Goal: Task Accomplishment & Management: Use online tool/utility

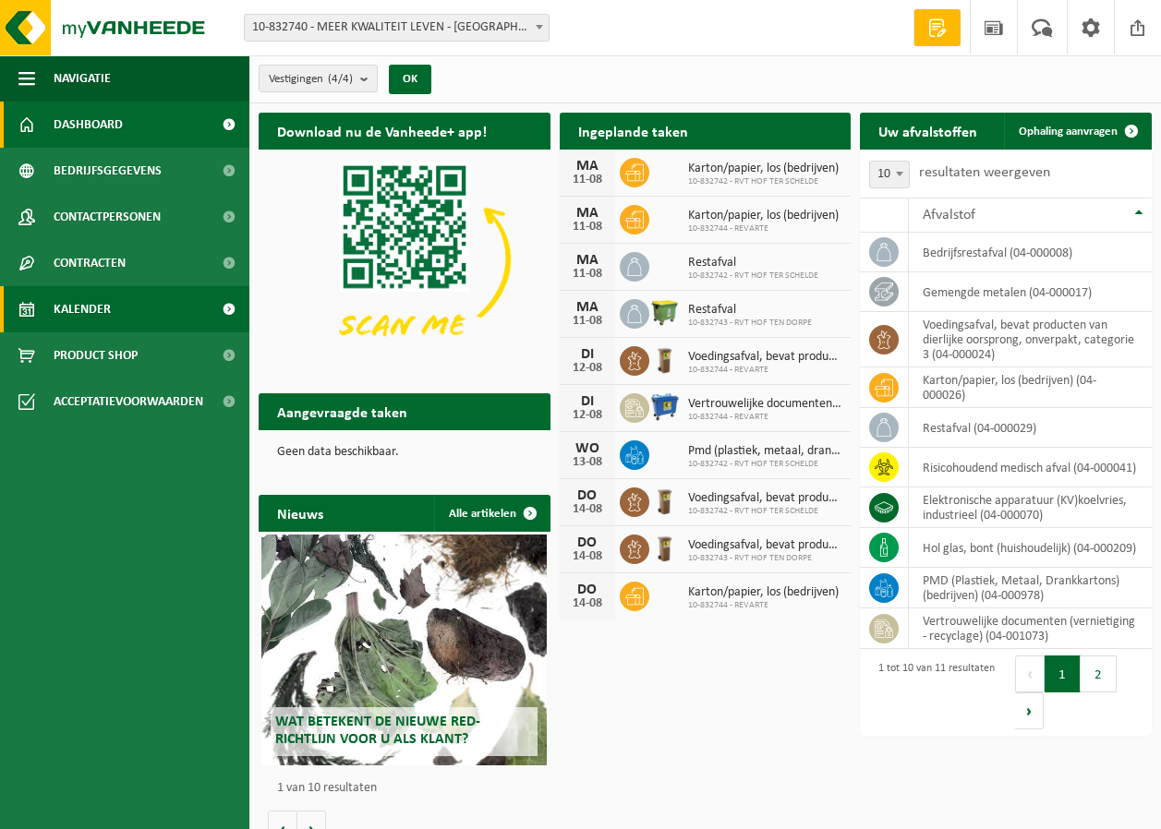
click at [114, 302] on link "Kalender" at bounding box center [124, 309] width 249 height 46
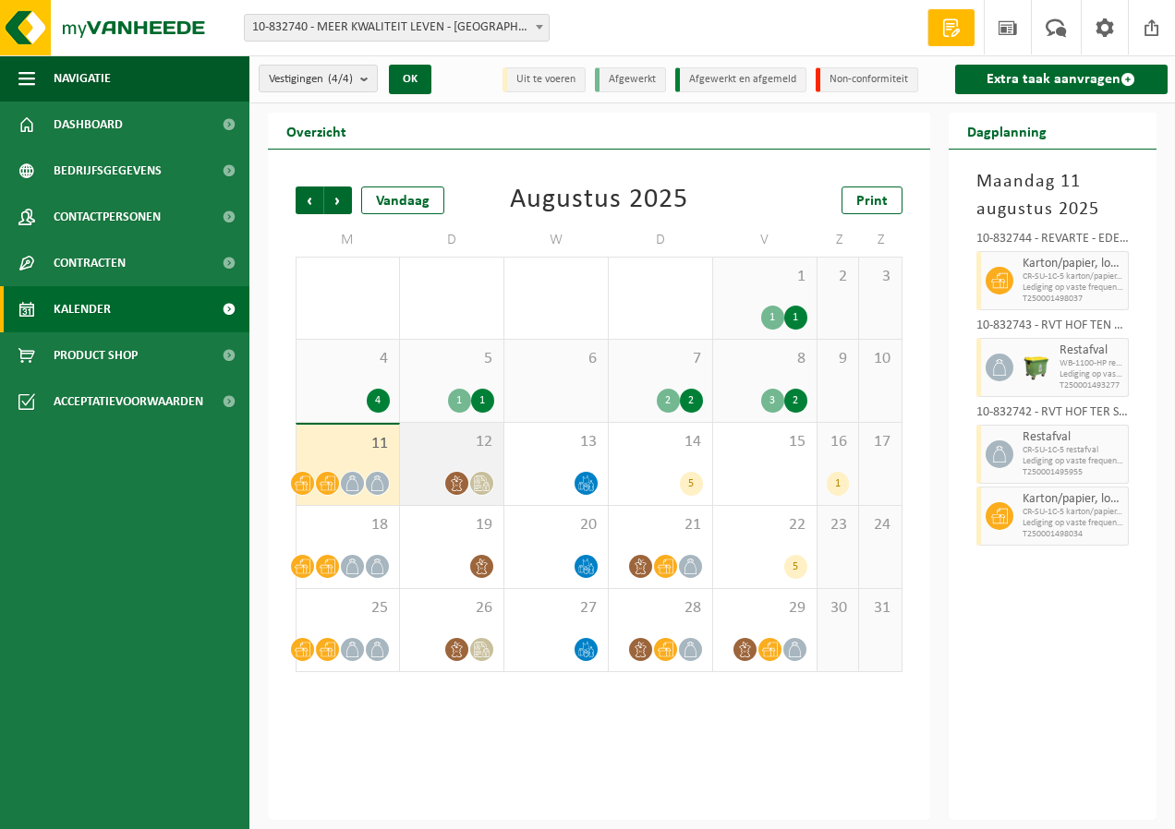
click at [462, 452] on div "12" at bounding box center [451, 464] width 103 height 82
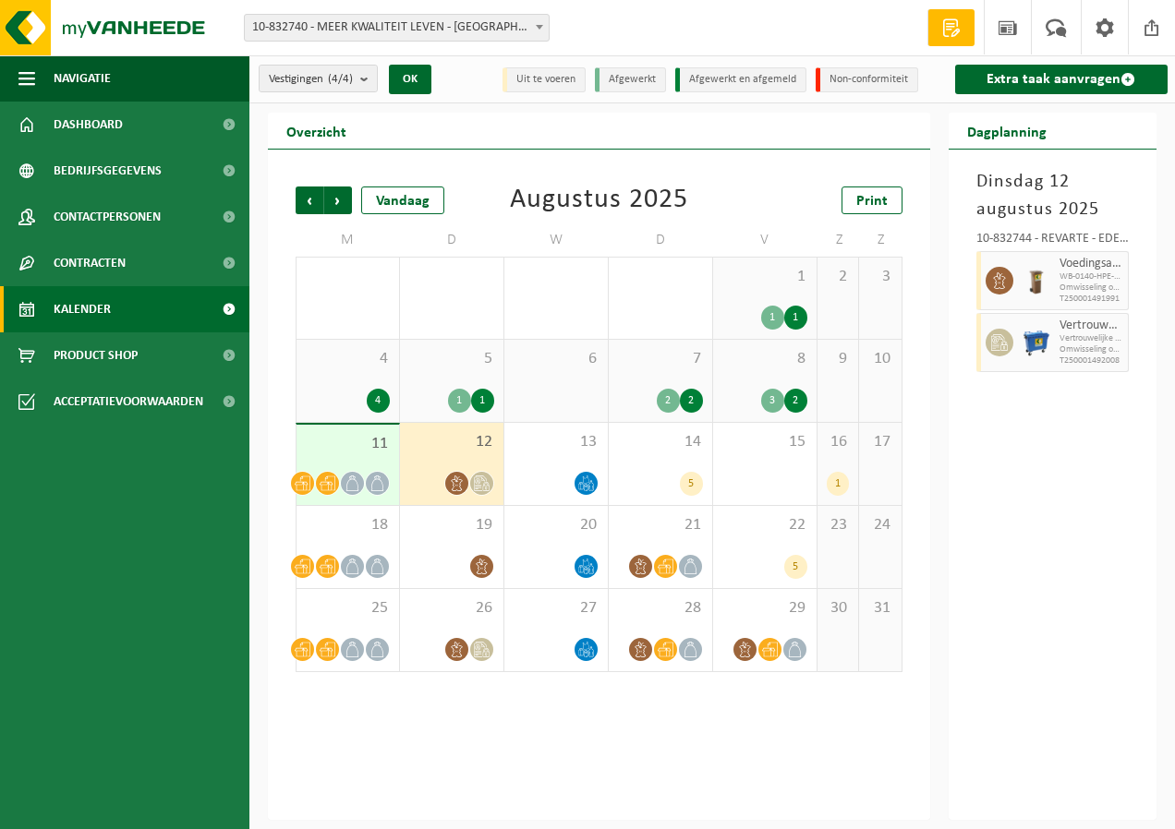
click at [357, 455] on div "11" at bounding box center [348, 465] width 103 height 80
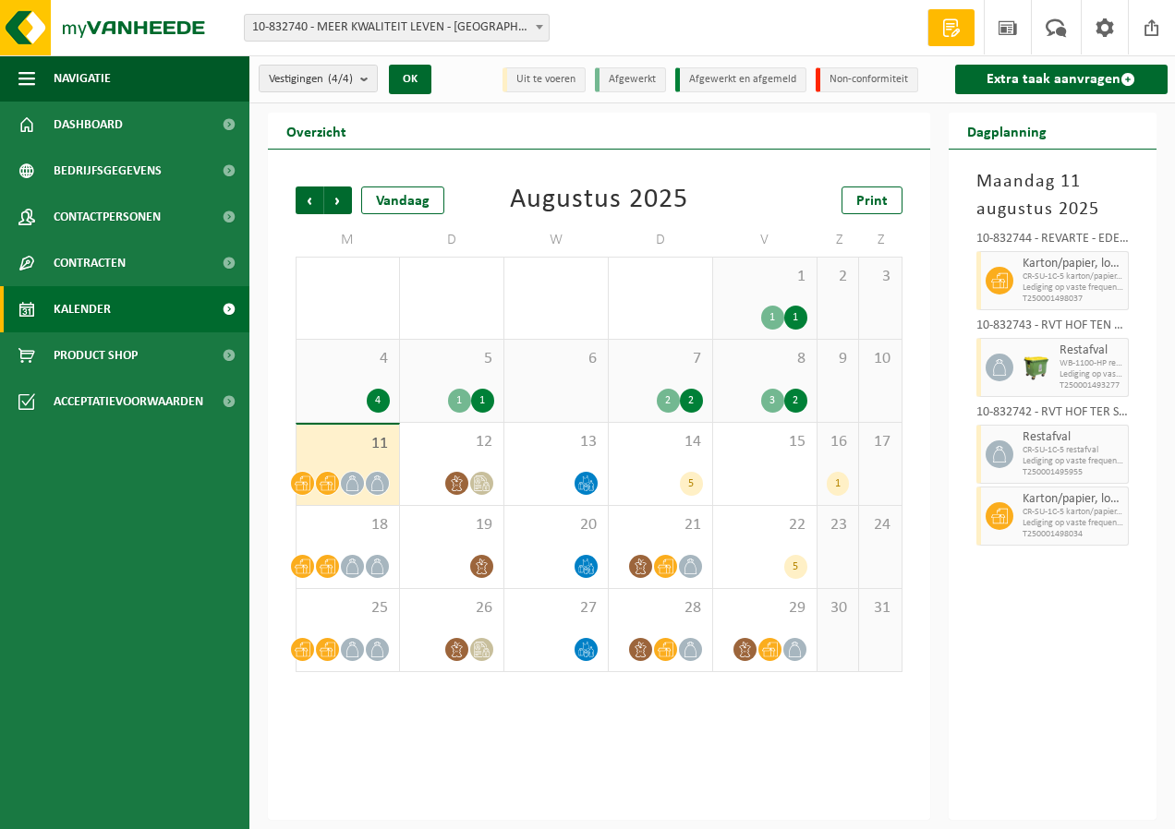
click at [328, 367] on span "4" at bounding box center [348, 359] width 84 height 20
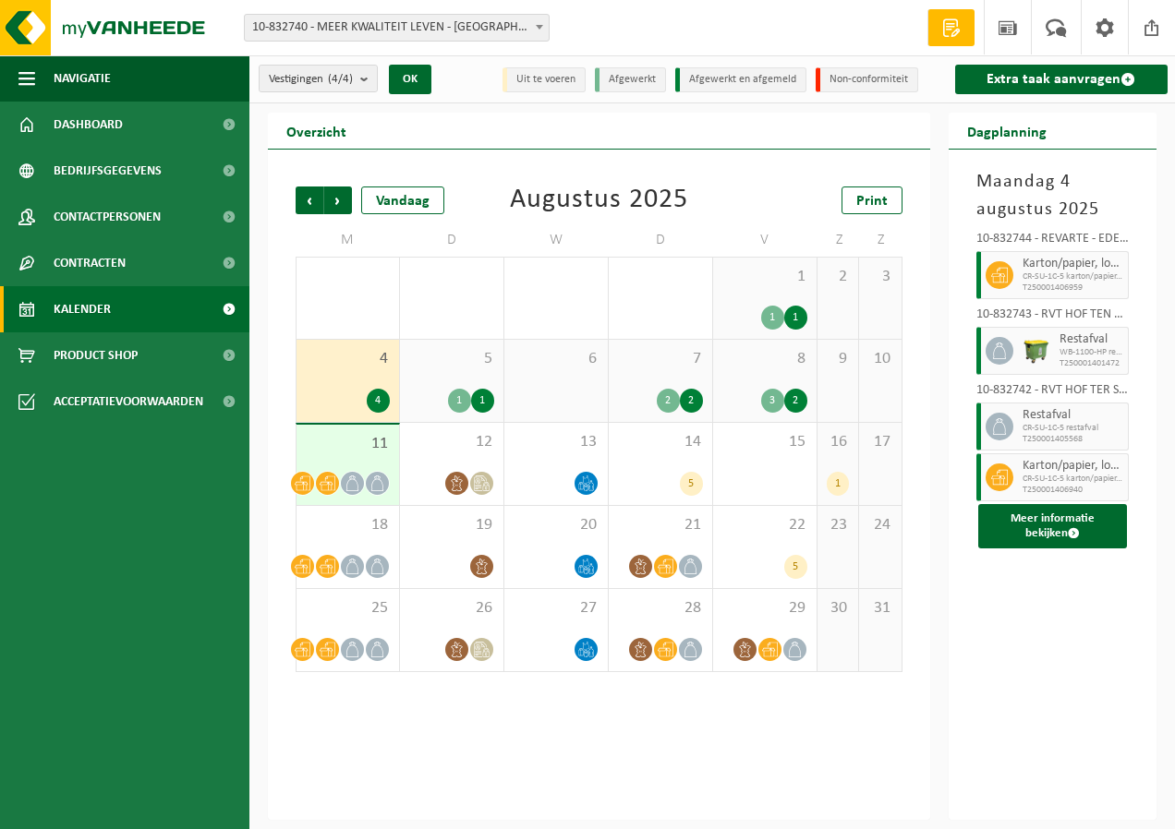
click at [354, 301] on div "28 5" at bounding box center [348, 298] width 103 height 81
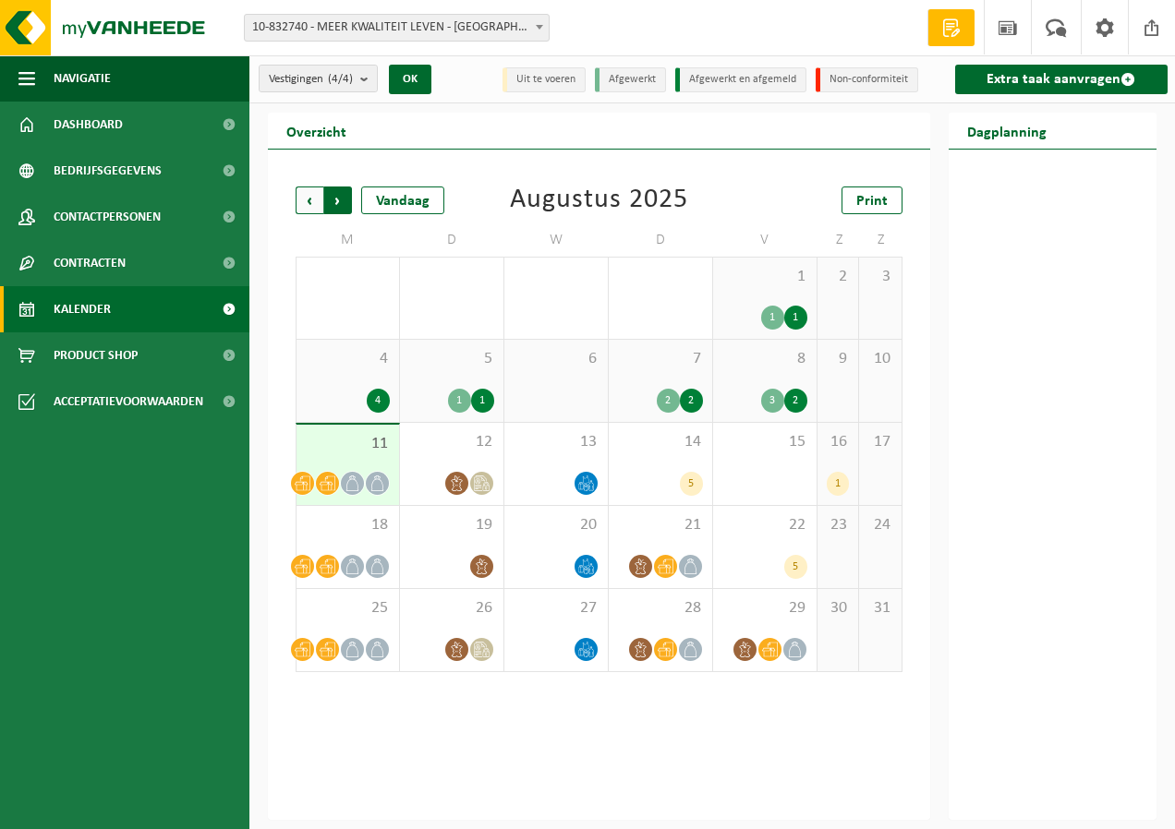
click at [303, 201] on span "Vorige" at bounding box center [310, 201] width 28 height 28
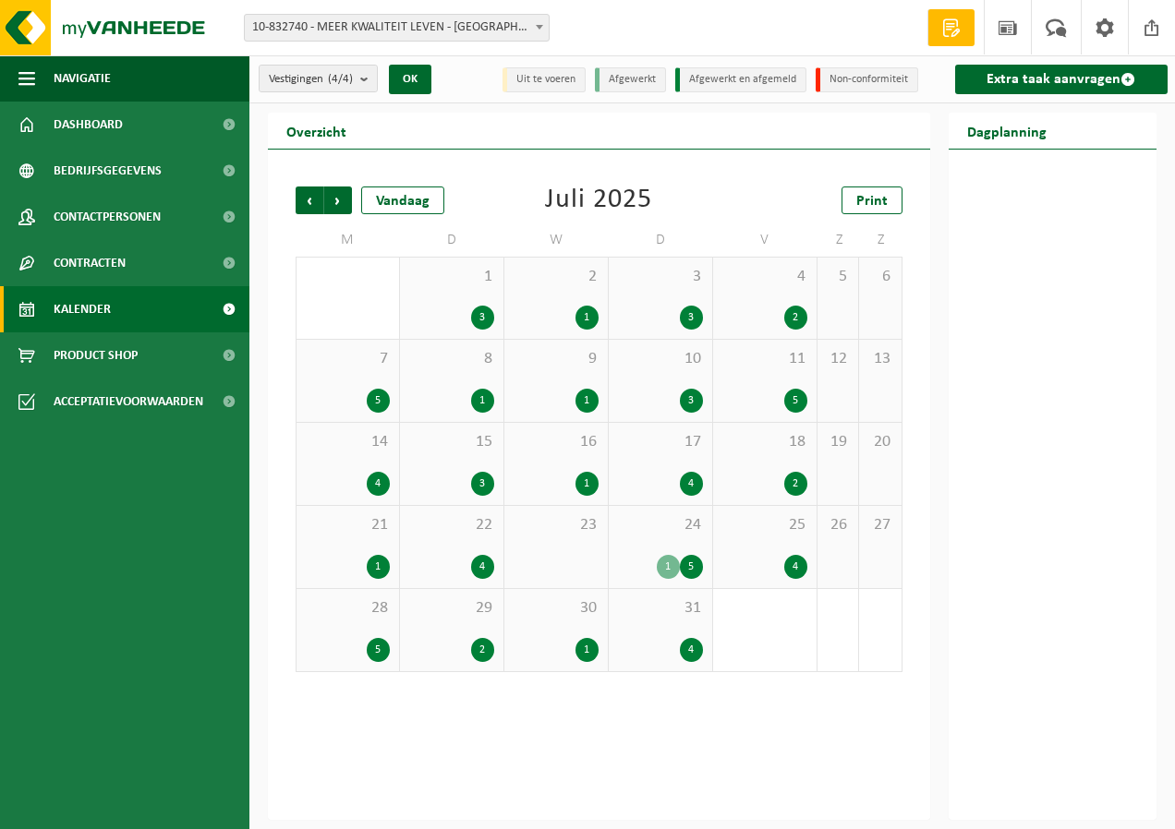
click at [370, 624] on div "28 5" at bounding box center [348, 630] width 103 height 82
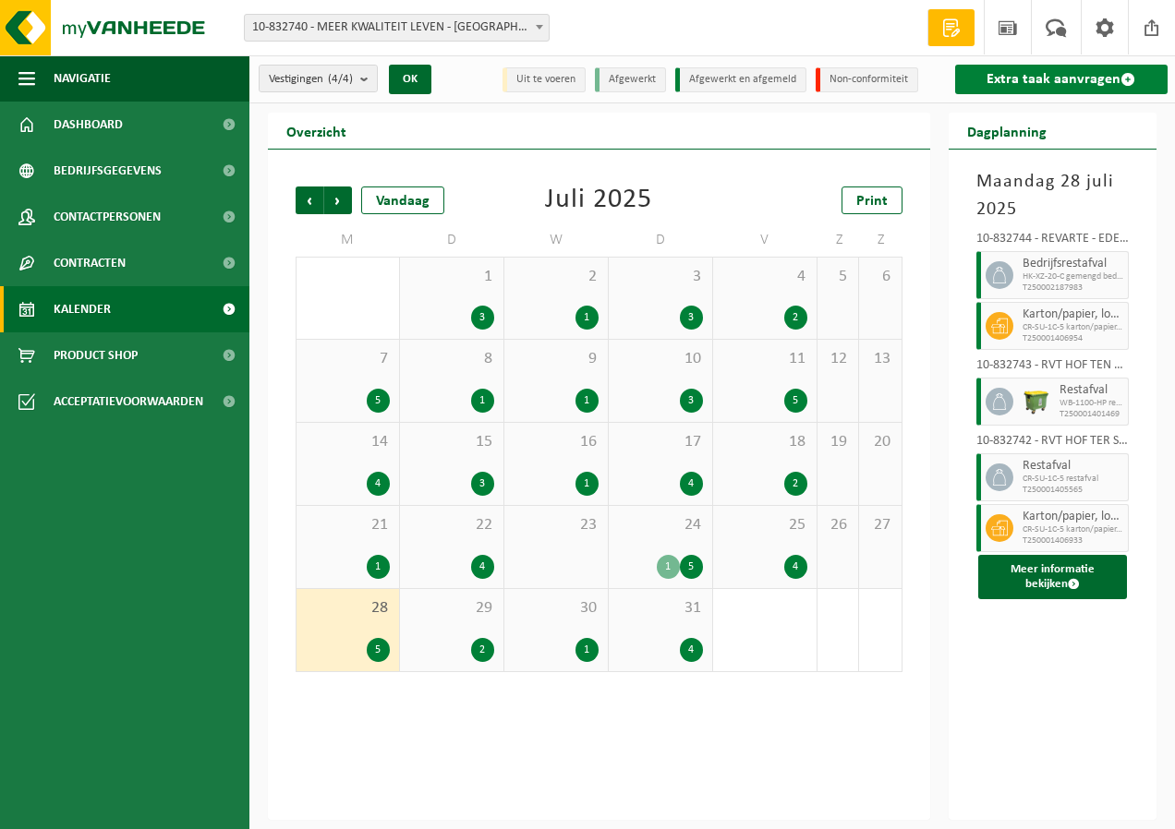
click at [1065, 81] on link "Extra taak aanvragen" at bounding box center [1061, 80] width 213 height 30
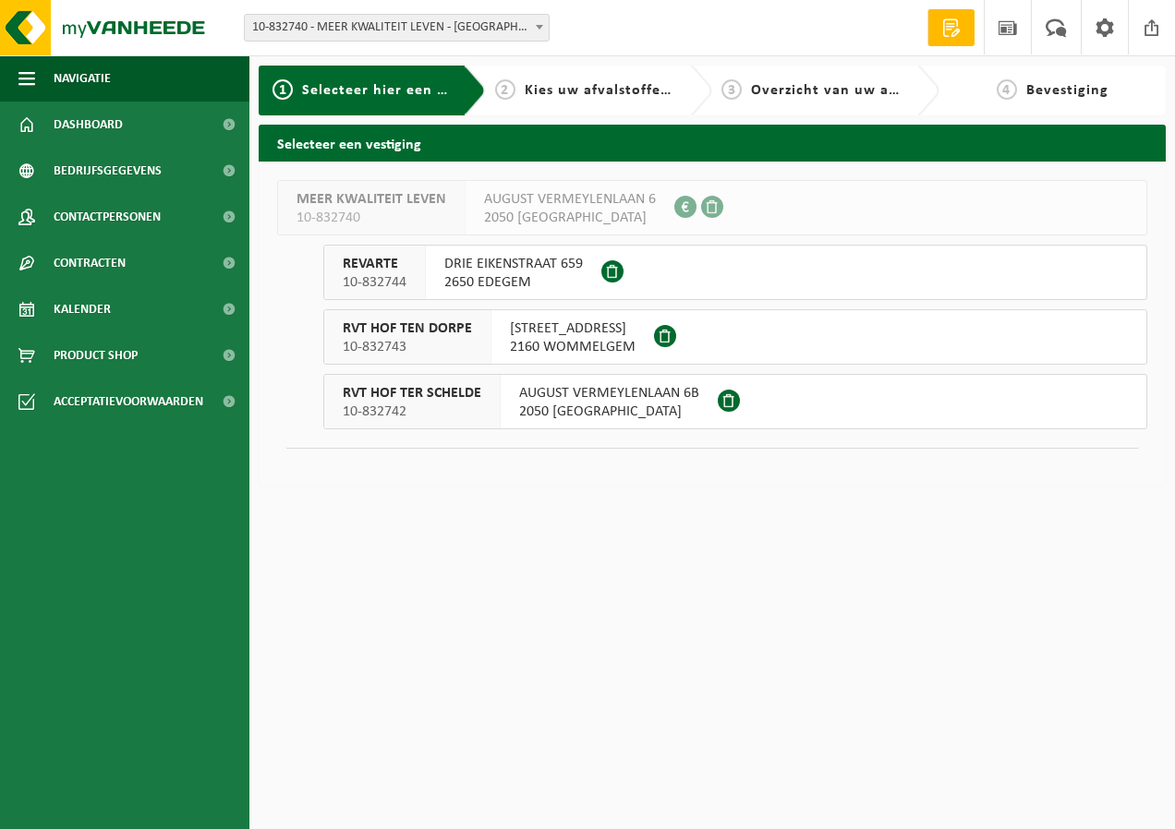
click at [526, 283] on span "2650 EDEGEM" at bounding box center [513, 282] width 139 height 18
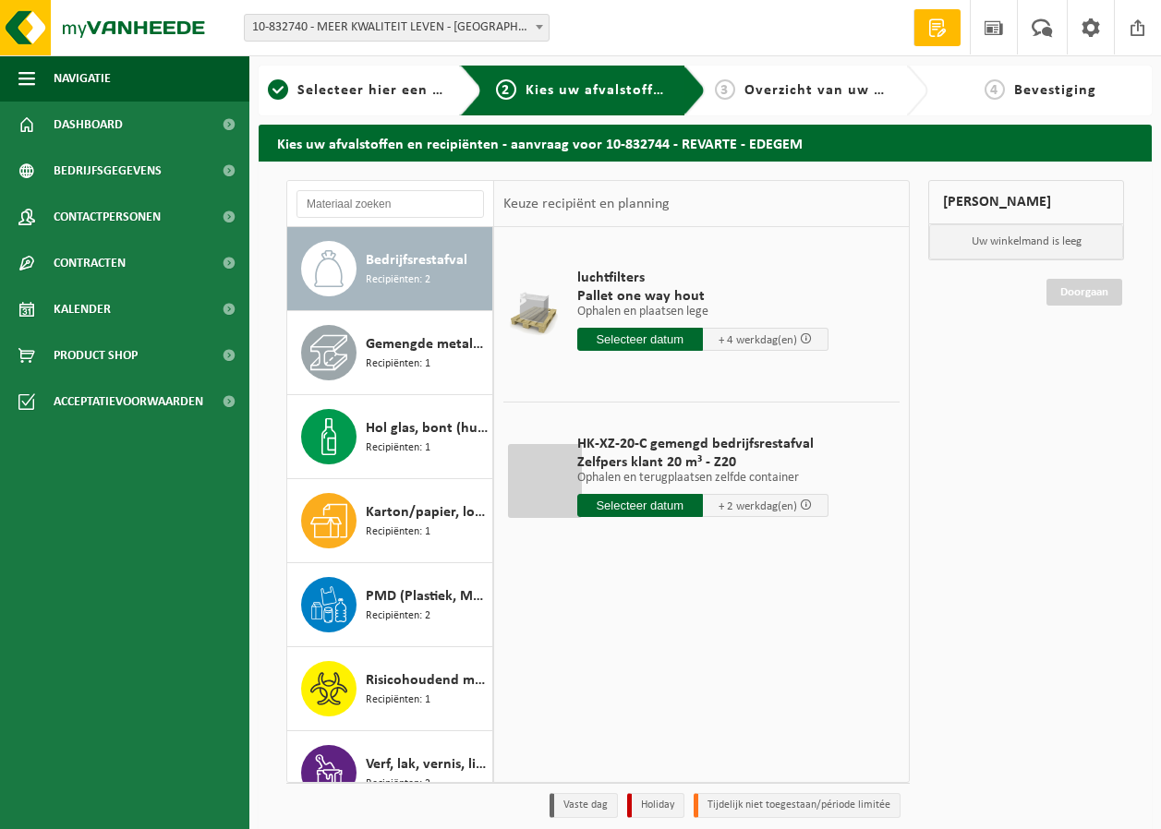
click at [645, 509] on input "text" at bounding box center [640, 505] width 126 height 23
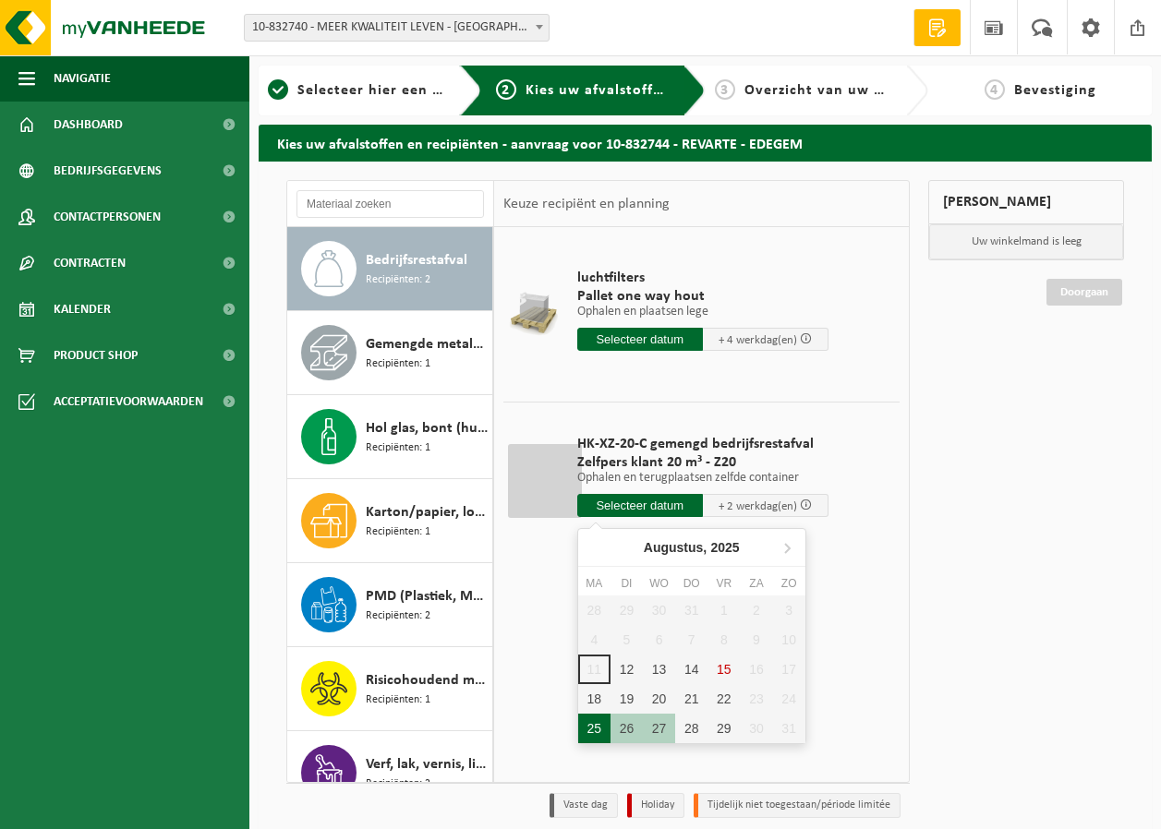
click at [602, 727] on div "25" at bounding box center [594, 729] width 32 height 30
type input "Van 2025-08-25"
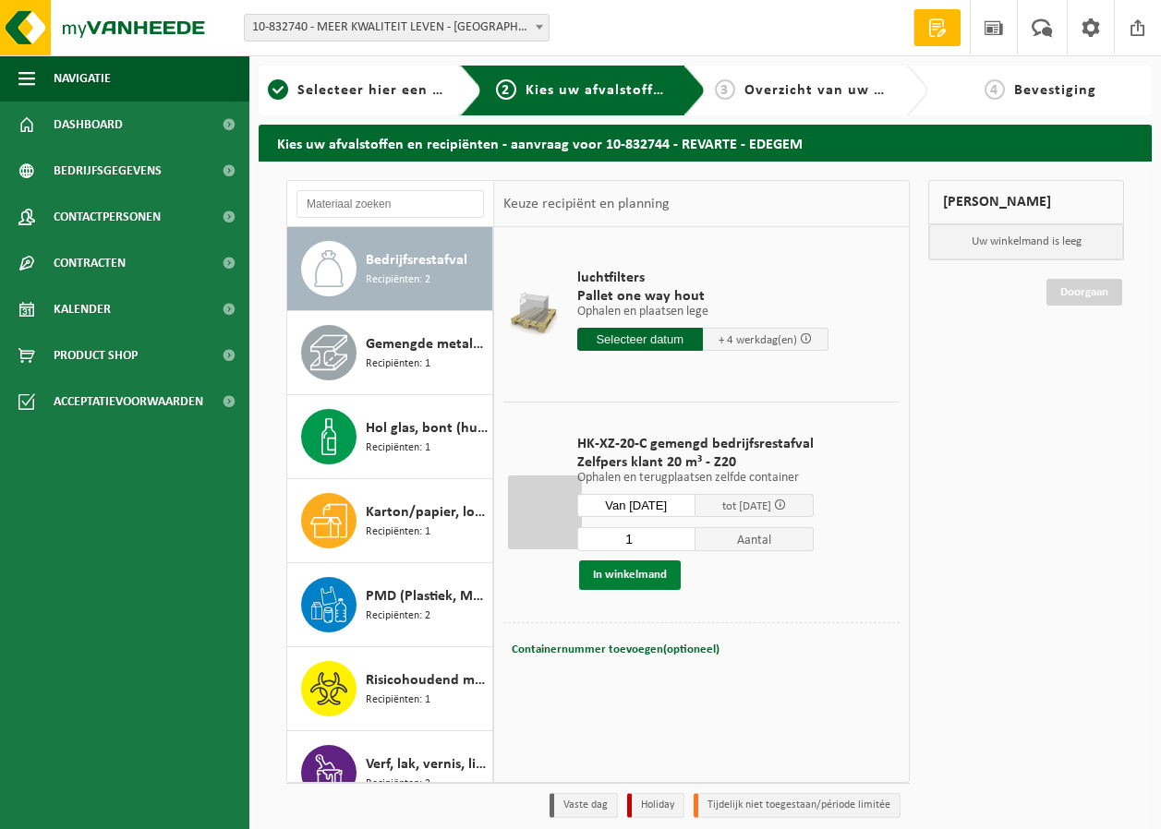
click at [642, 571] on button "In winkelmand" at bounding box center [630, 576] width 102 height 30
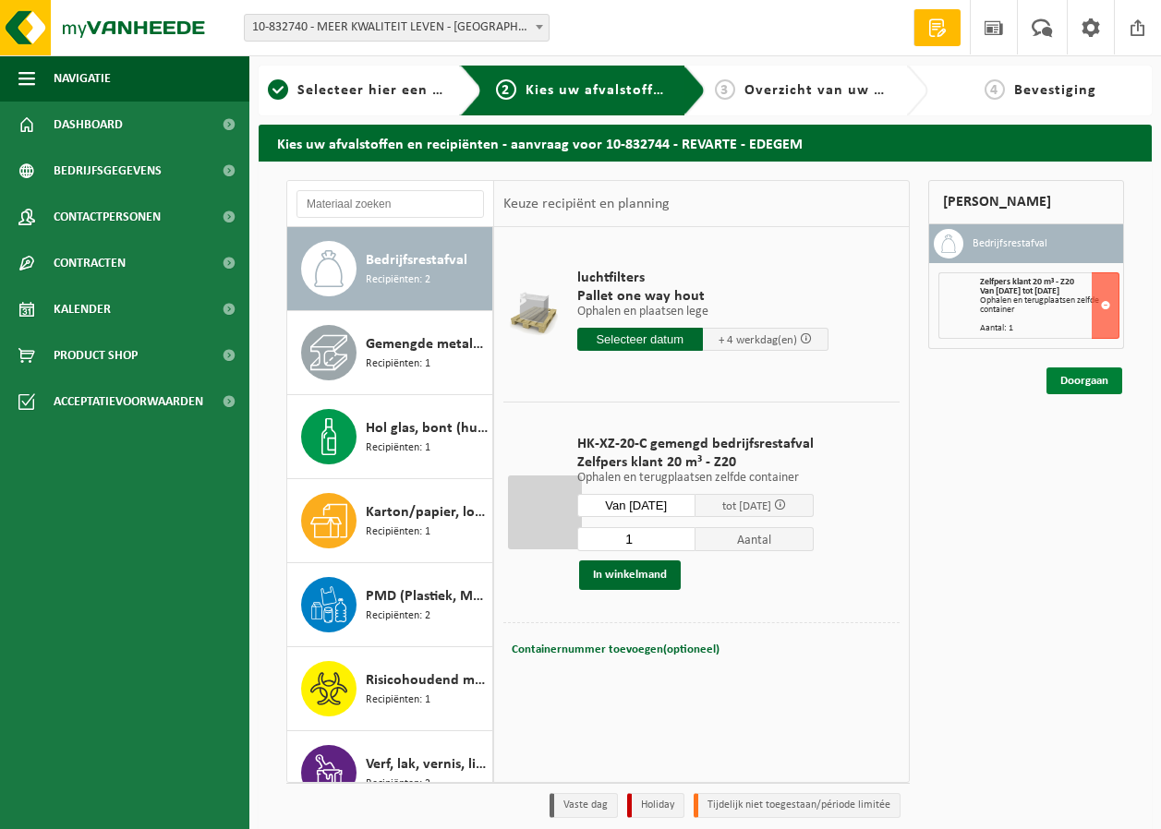
click at [1072, 381] on link "Doorgaan" at bounding box center [1085, 381] width 76 height 27
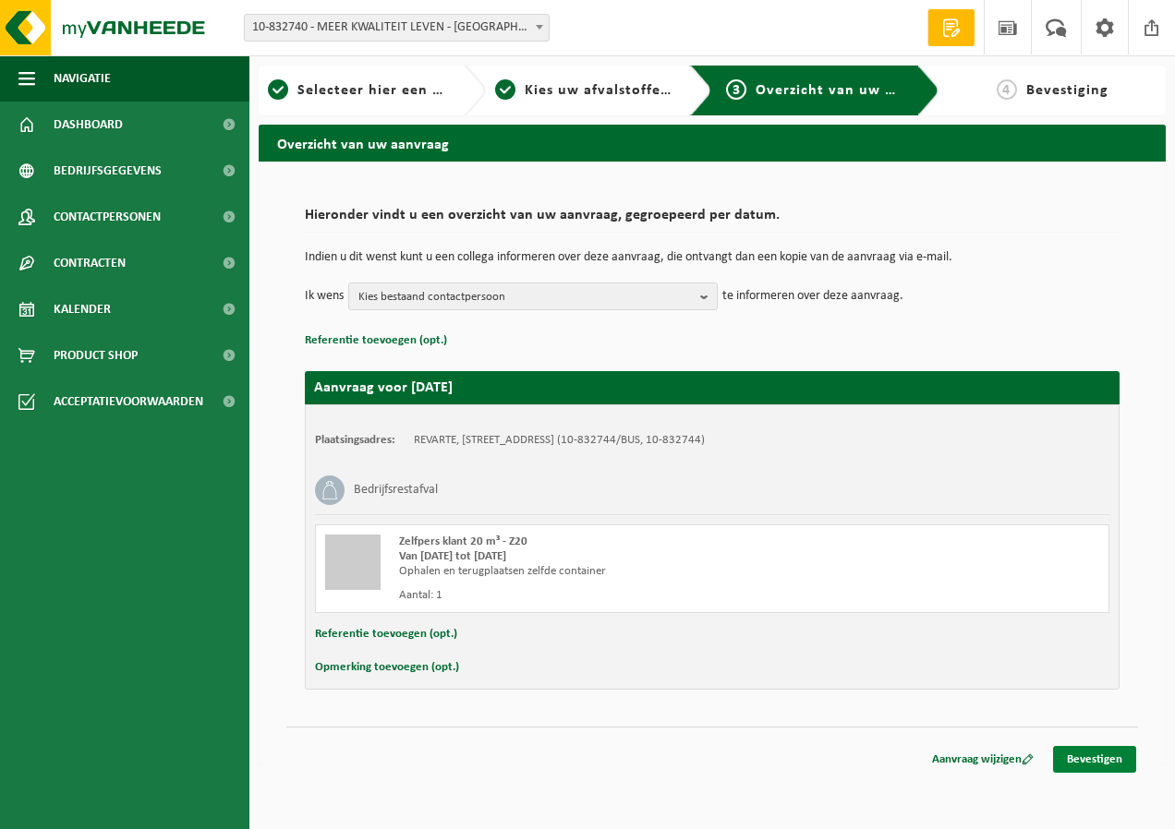
click at [1103, 761] on link "Bevestigen" at bounding box center [1094, 759] width 83 height 27
